Goal: Find specific page/section: Find specific page/section

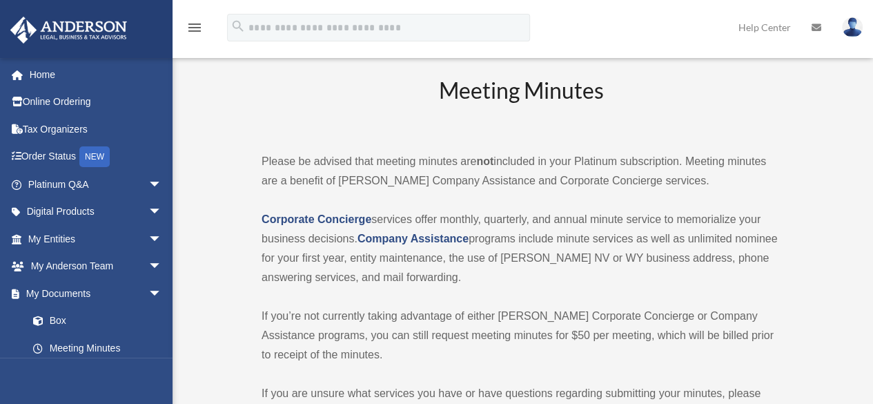
scroll to position [143, 0]
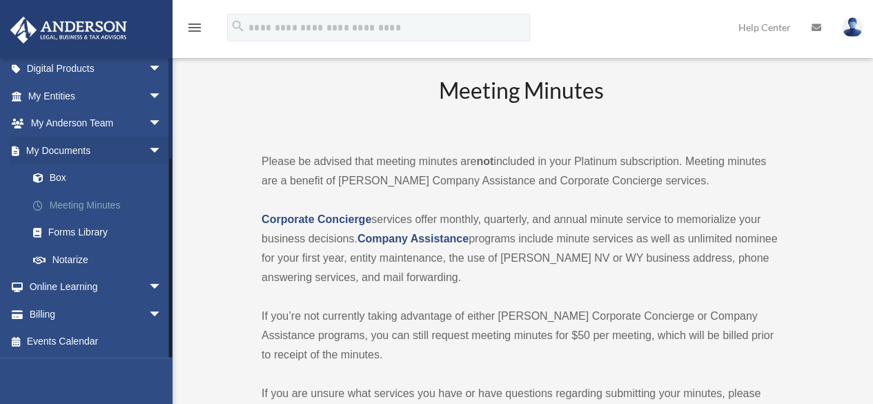
click at [91, 202] on link "Meeting Minutes" at bounding box center [100, 205] width 163 height 28
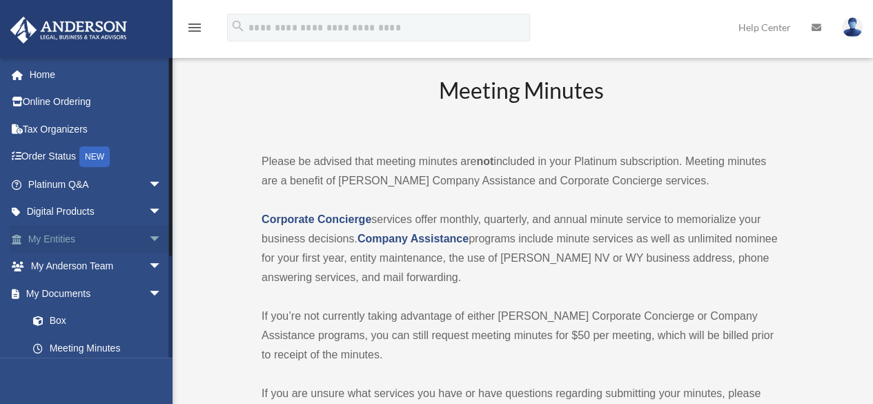
scroll to position [143, 0]
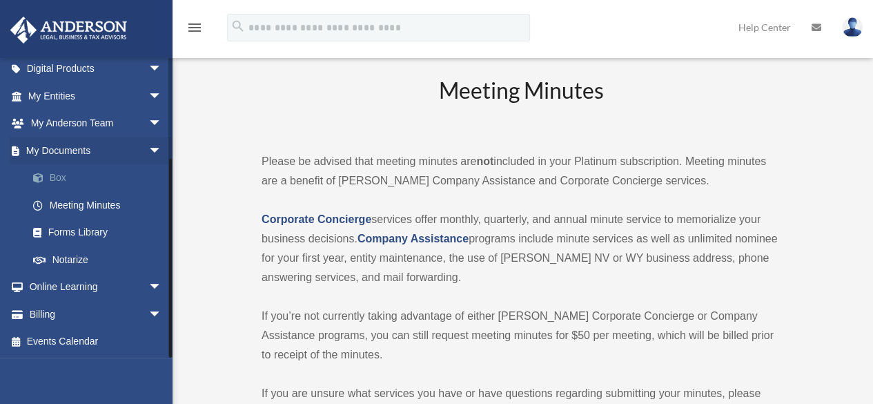
click at [80, 180] on link "Box" at bounding box center [100, 178] width 163 height 28
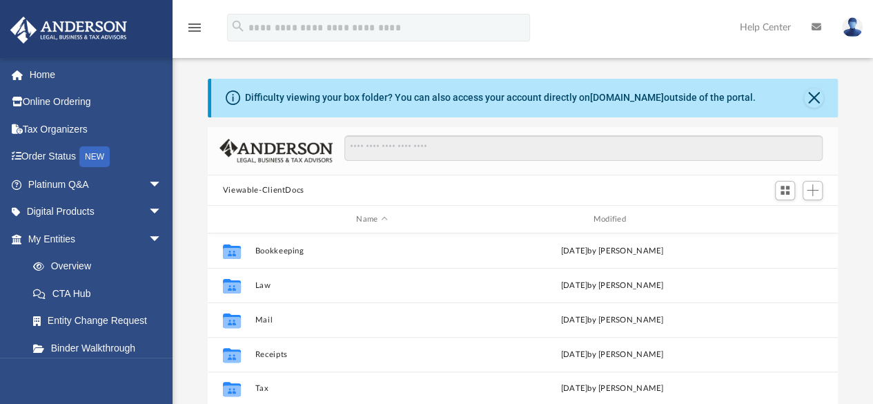
scroll to position [149, 0]
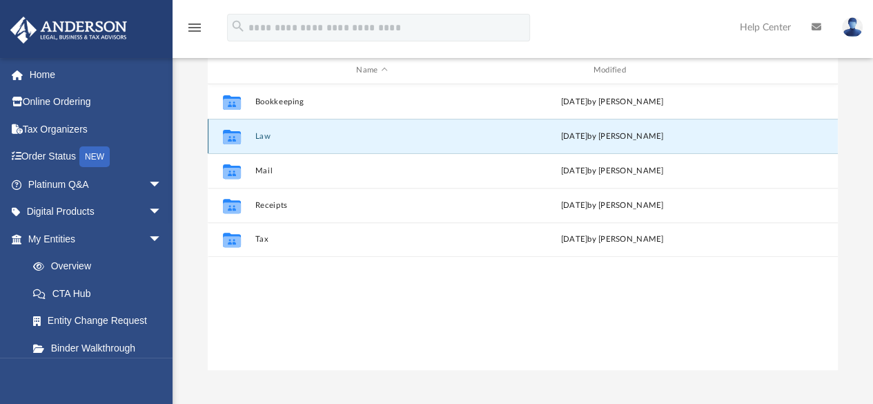
click at [261, 136] on button "Law" at bounding box center [372, 136] width 234 height 9
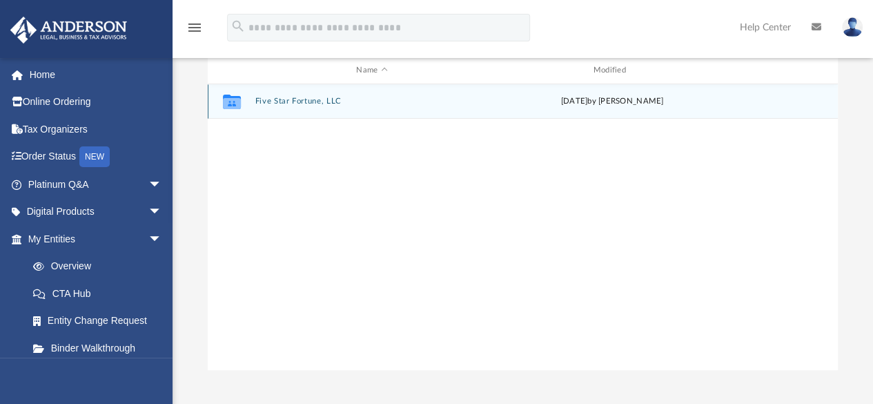
click at [284, 104] on button "Five Star Fortune, LLC" at bounding box center [372, 101] width 234 height 9
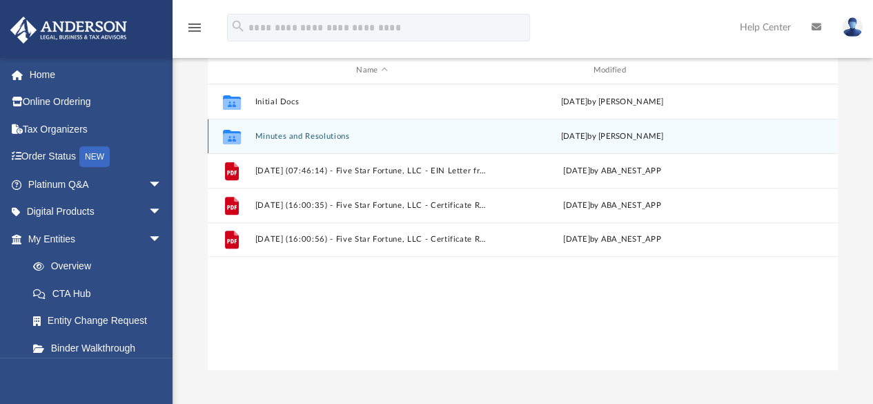
click at [307, 129] on div "Collaborated Folder Minutes and Resolutions Fri Jul 25 2025 by Mercy Solon" at bounding box center [523, 136] width 630 height 34
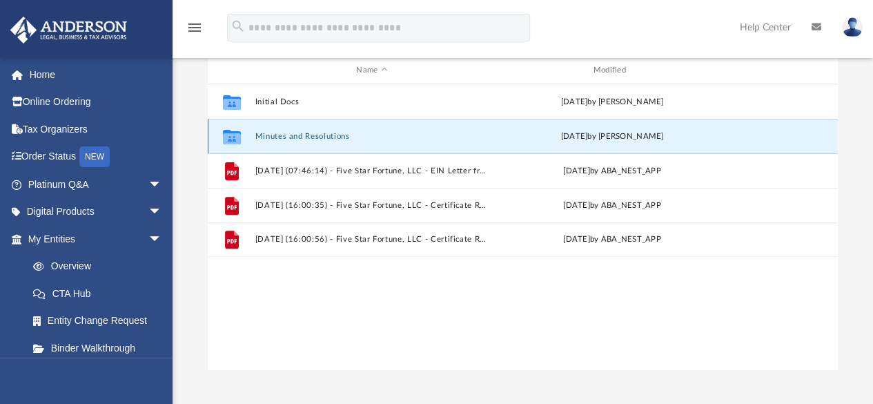
click at [306, 135] on button "Minutes and Resolutions" at bounding box center [372, 136] width 234 height 9
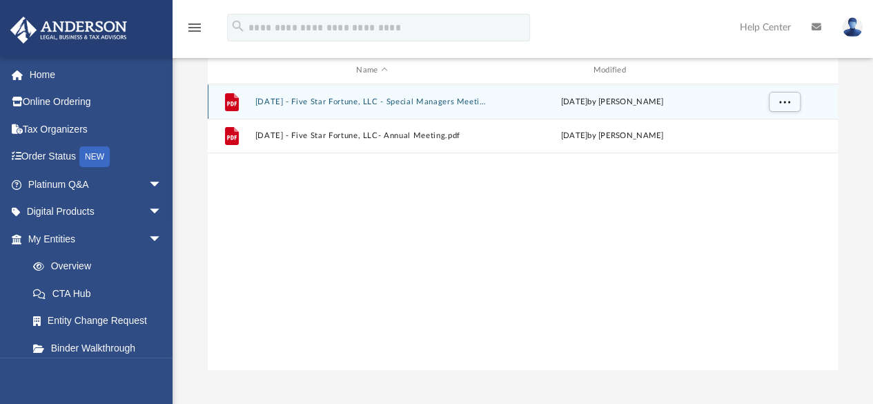
scroll to position [0, 0]
